Goal: Information Seeking & Learning: Learn about a topic

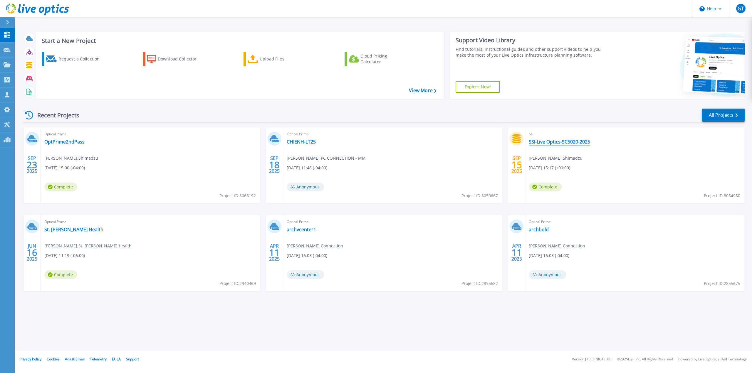
click at [402, 144] on link "SSI-Live Optics-SC5020-2025" at bounding box center [559, 142] width 61 height 6
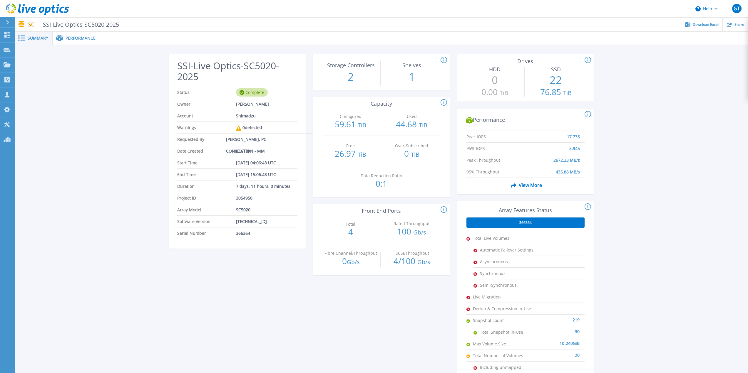
click at [91, 38] on span "Performance" at bounding box center [81, 38] width 30 height 4
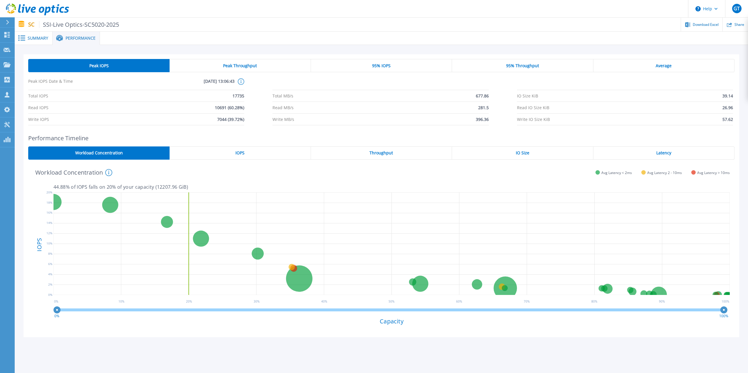
click at [240, 65] on span "Peak Throughput" at bounding box center [240, 65] width 34 height 5
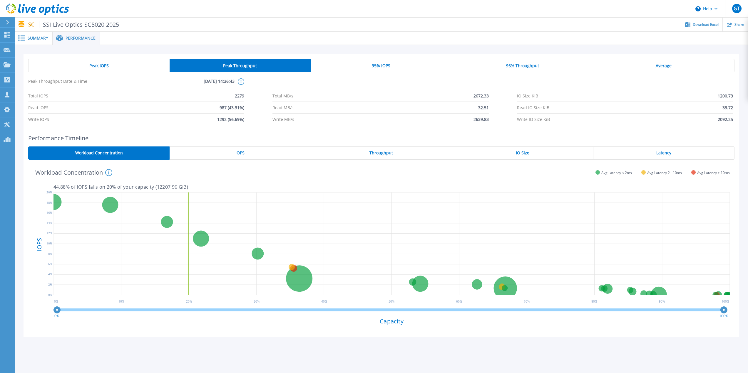
click at [253, 152] on div "IOPS" at bounding box center [239, 153] width 141 height 13
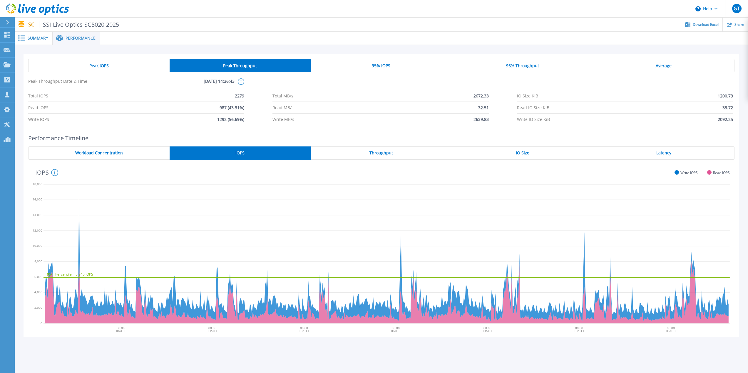
click at [377, 64] on span "95% IOPS" at bounding box center [381, 65] width 19 height 5
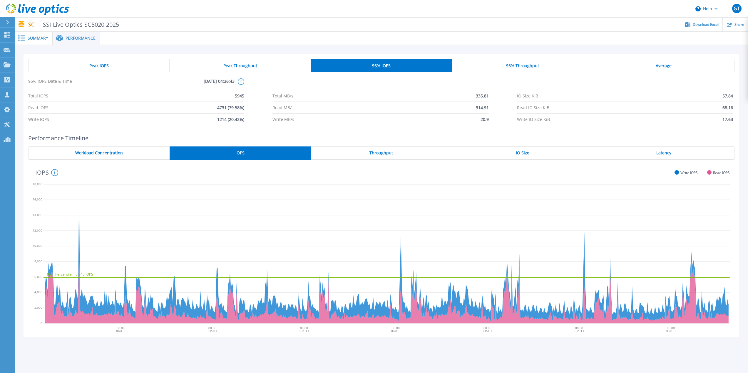
click at [380, 72] on div "95% IOPS" at bounding box center [380, 65] width 141 height 13
click at [533, 68] on span "95% Throughput" at bounding box center [522, 65] width 33 height 5
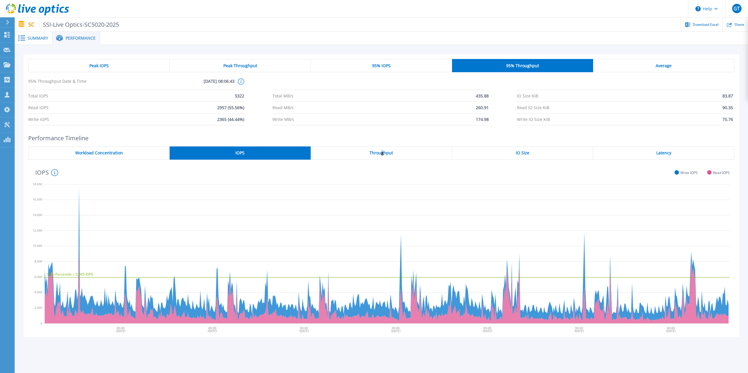
click at [382, 152] on span "Throughput" at bounding box center [380, 153] width 23 height 5
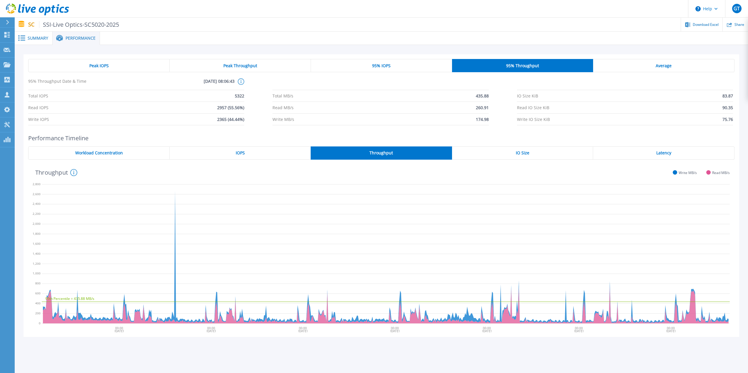
click at [222, 156] on div "IOPS" at bounding box center [239, 153] width 141 height 13
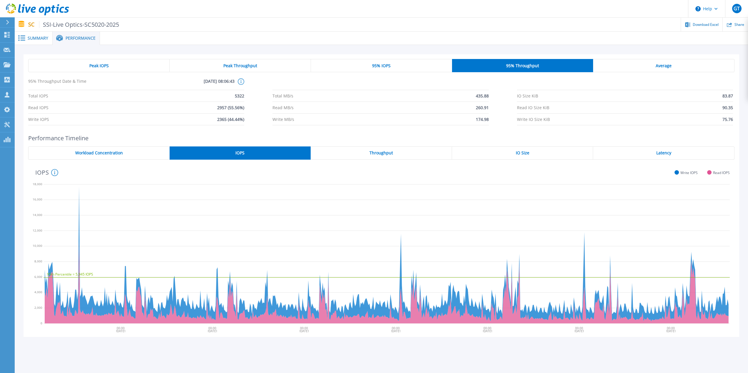
click at [565, 156] on div "IO Size" at bounding box center [522, 153] width 141 height 13
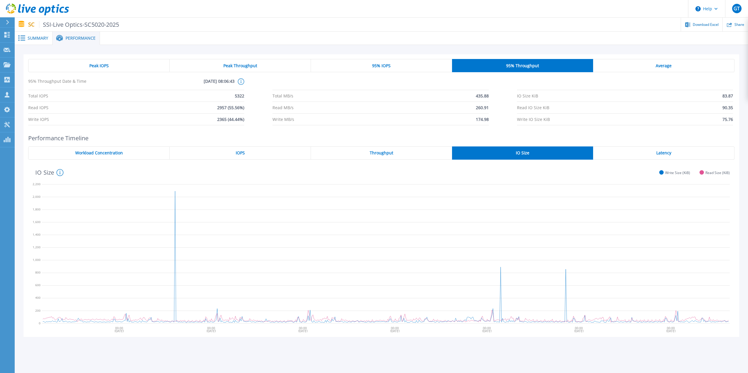
click at [639, 158] on div "Latency" at bounding box center [663, 153] width 141 height 13
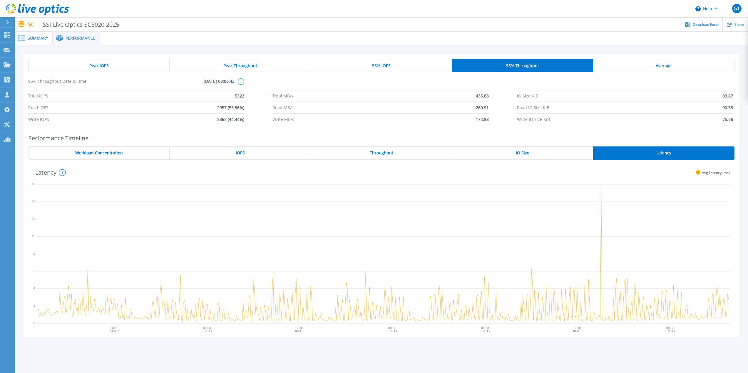
click at [38, 36] on span "Summary" at bounding box center [38, 38] width 21 height 4
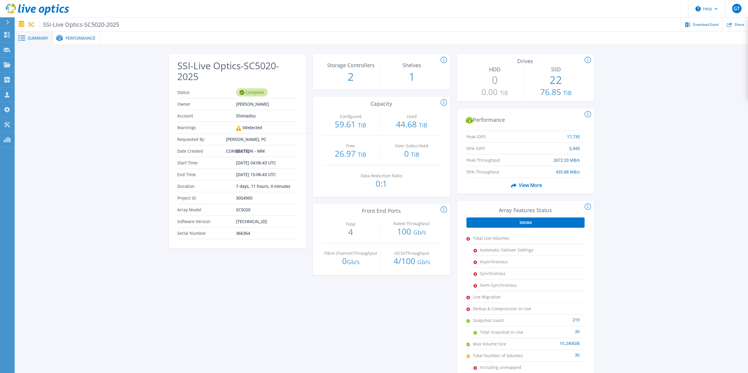
click at [44, 40] on span "Summary" at bounding box center [38, 38] width 21 height 4
drag, startPoint x: 352, startPoint y: 176, endPoint x: 401, endPoint y: 185, distance: 49.4
click at [401, 185] on div "Data Reduction Ratio 0:1" at bounding box center [381, 179] width 118 height 29
click at [542, 16] on header "Help GT Channel Partner [PERSON_NAME] [PERSON_NAME][EMAIL_ADDRESS][DOMAIN_NAME]…" at bounding box center [374, 9] width 748 height 18
